Goal: Information Seeking & Learning: Learn about a topic

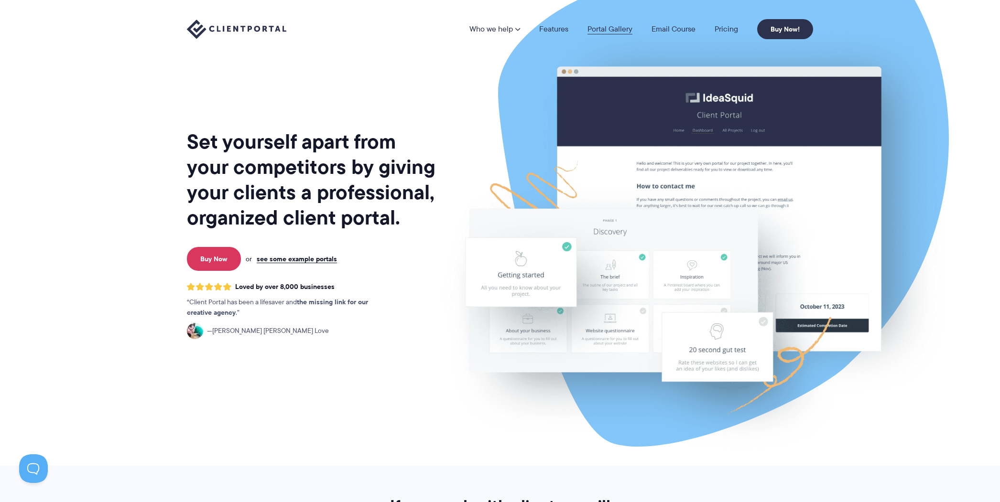
click at [607, 32] on link "Portal Gallery" at bounding box center [610, 29] width 45 height 8
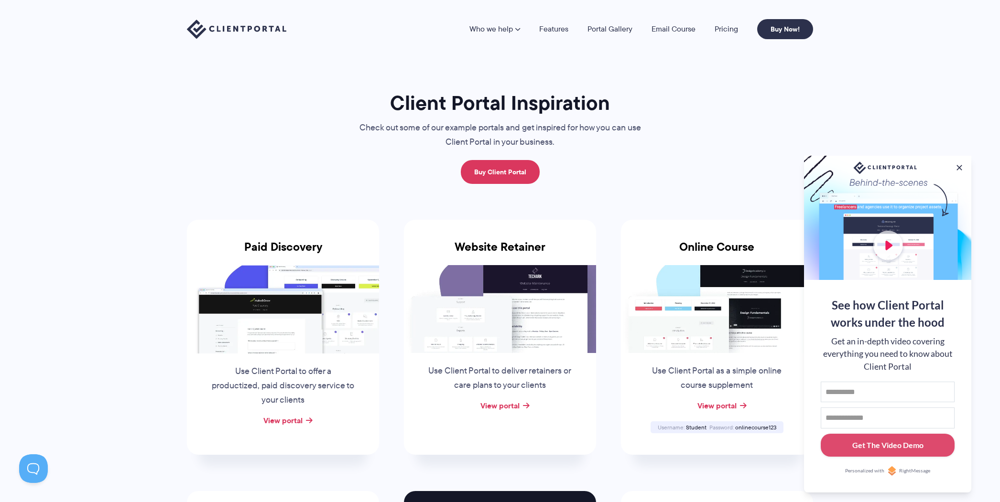
click at [961, 167] on button at bounding box center [960, 168] width 10 height 10
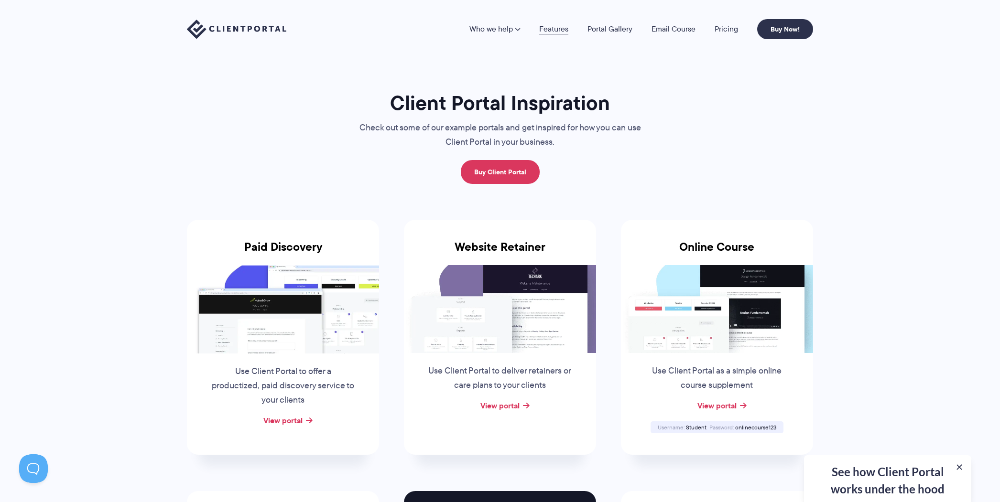
click at [547, 30] on link "Features" at bounding box center [553, 29] width 29 height 8
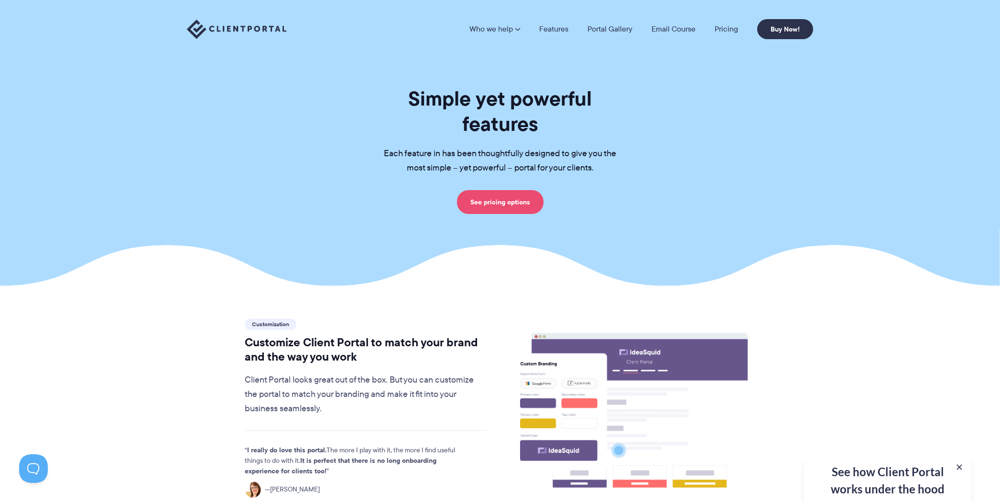
click at [501, 197] on link "See pricing options" at bounding box center [500, 202] width 87 height 24
